Goal: Register for event/course

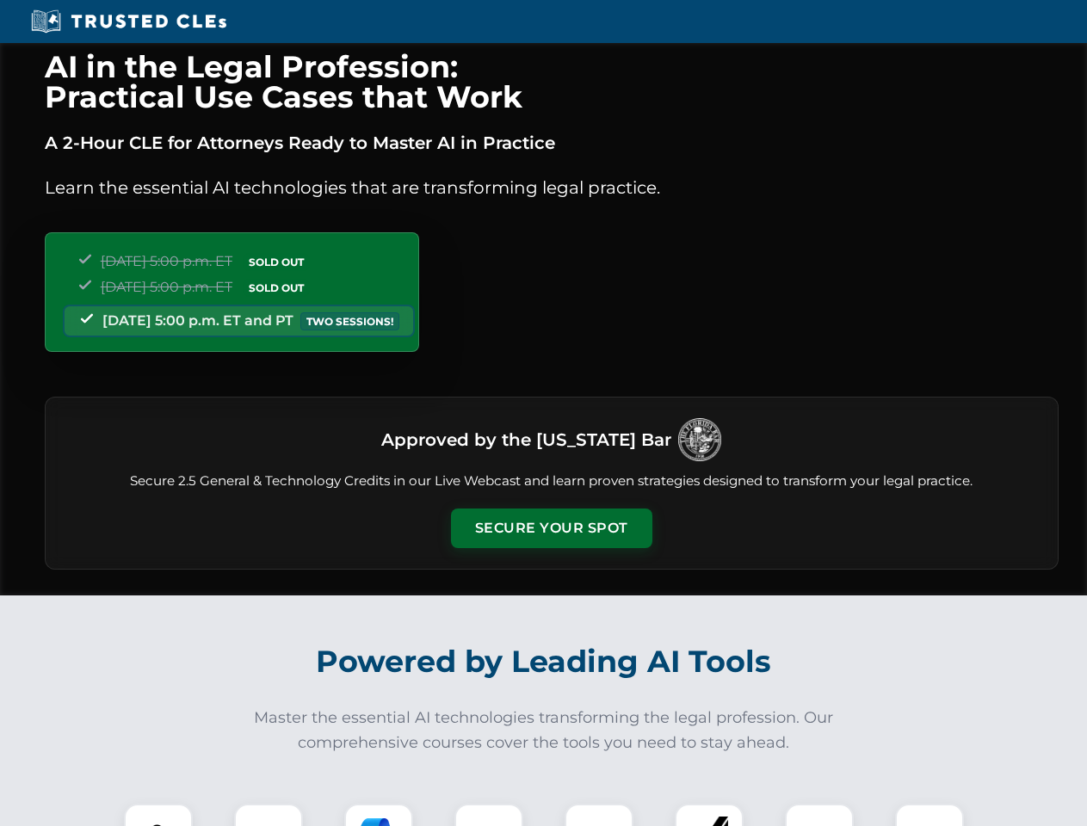
click at [551, 528] on button "Secure Your Spot" at bounding box center [551, 529] width 201 height 40
click at [158, 815] on img at bounding box center [158, 838] width 50 height 50
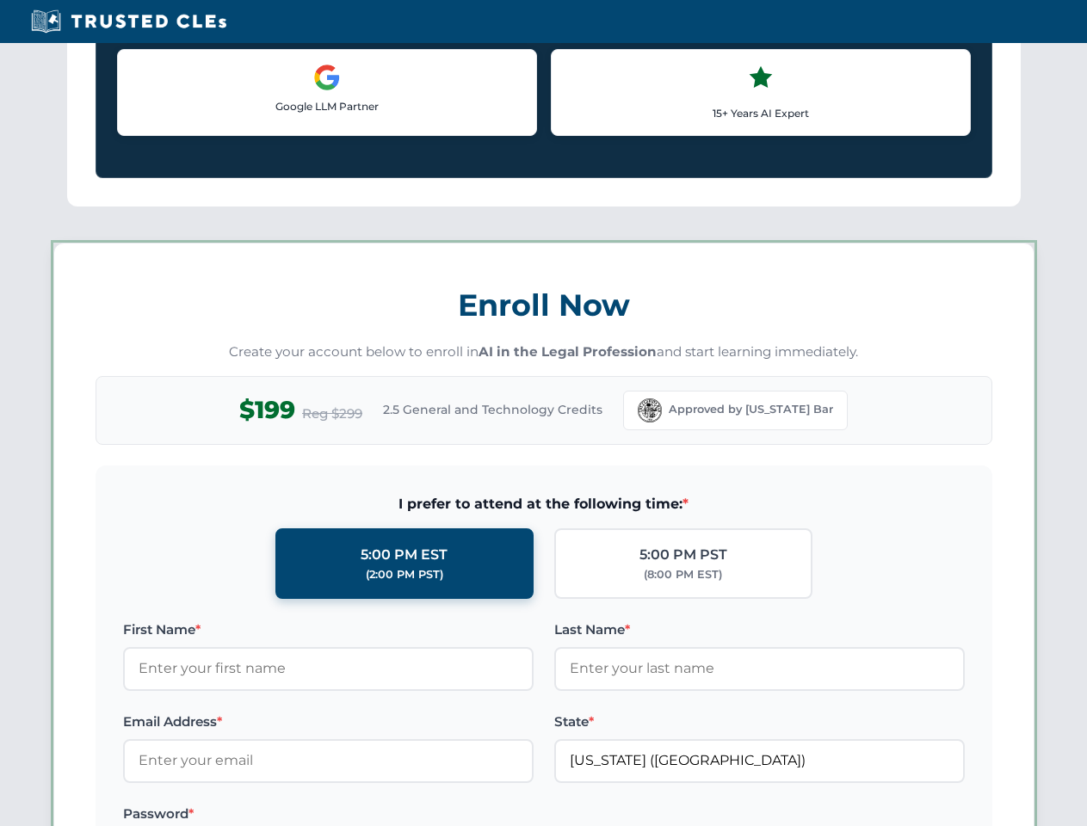
click at [379, 815] on label "Password *" at bounding box center [328, 814] width 411 height 21
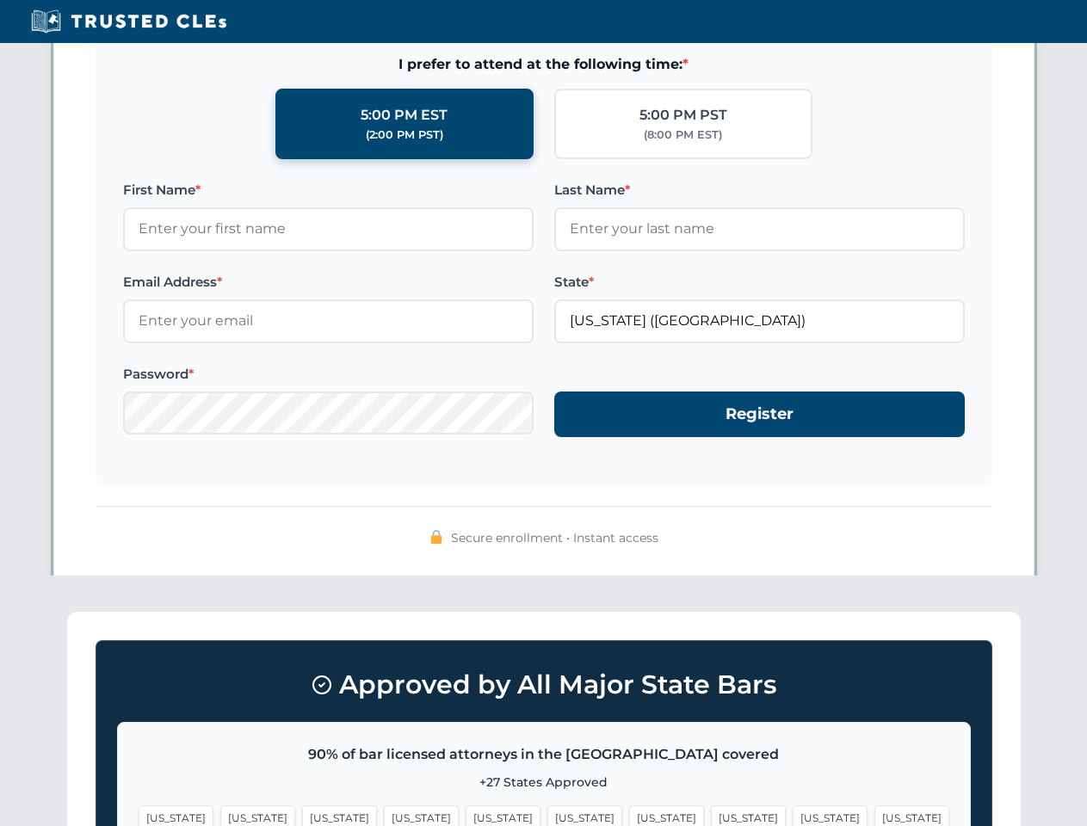
click at [793, 815] on span "[US_STATE]" at bounding box center [830, 818] width 75 height 25
